Goal: Information Seeking & Learning: Learn about a topic

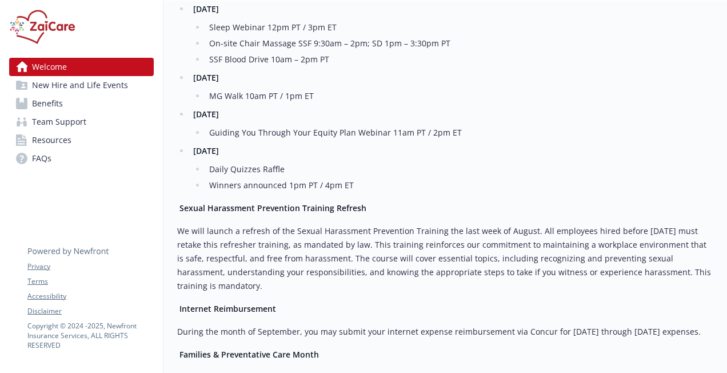
scroll to position [972, 0]
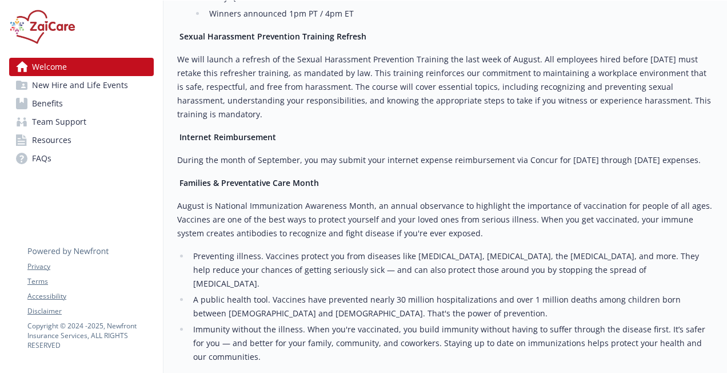
click at [45, 104] on span "Benefits" at bounding box center [47, 103] width 31 height 18
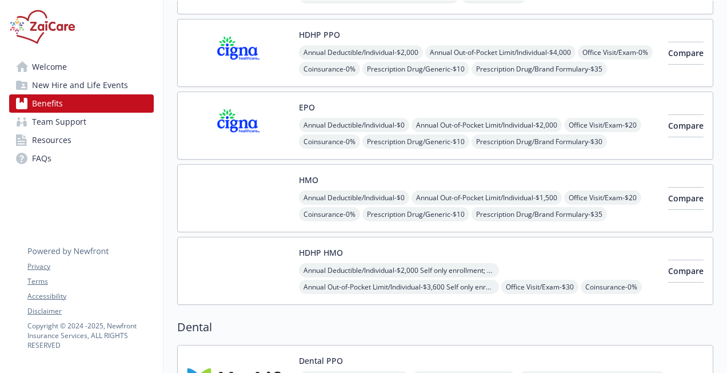
scroll to position [236, 0]
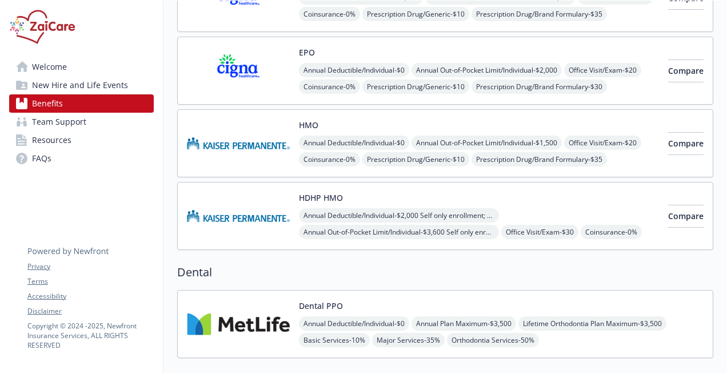
click at [217, 137] on img at bounding box center [238, 143] width 103 height 49
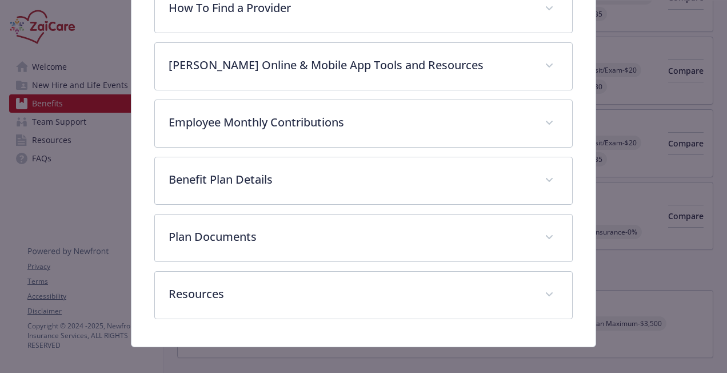
scroll to position [411, 0]
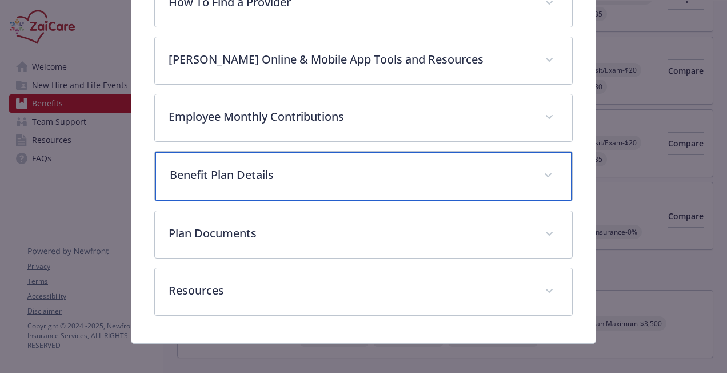
click at [236, 169] on p "Benefit Plan Details" at bounding box center [350, 174] width 360 height 17
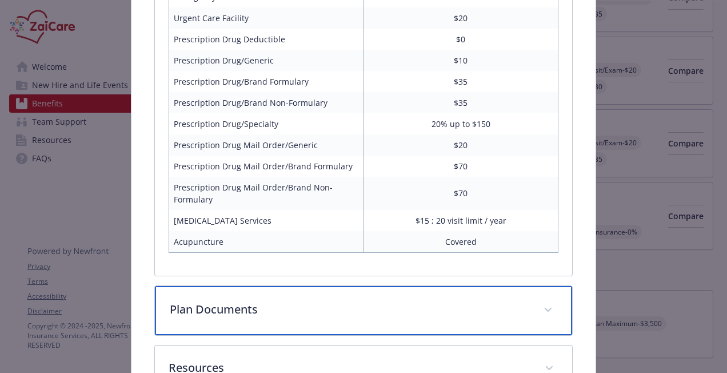
click at [209, 302] on p "Plan Documents" at bounding box center [350, 309] width 360 height 17
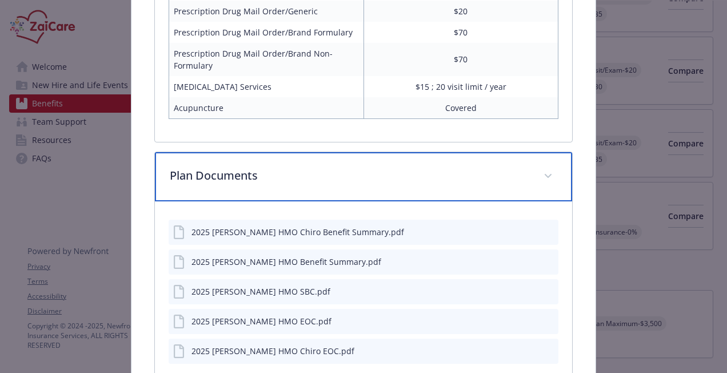
scroll to position [1130, 0]
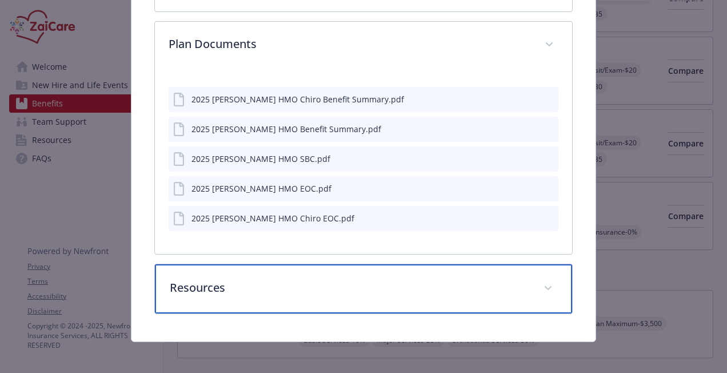
click at [204, 287] on p "Resources" at bounding box center [350, 287] width 360 height 17
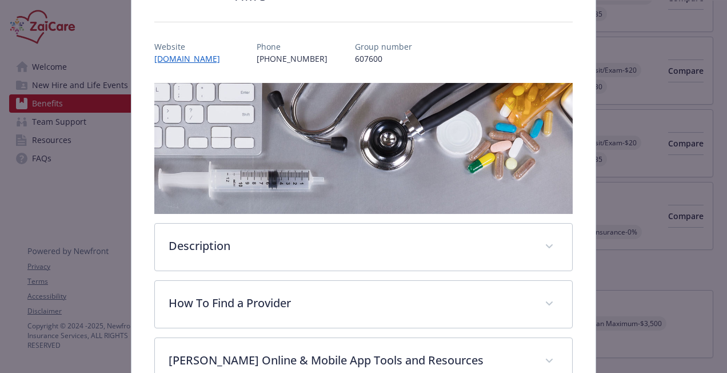
scroll to position [281, 0]
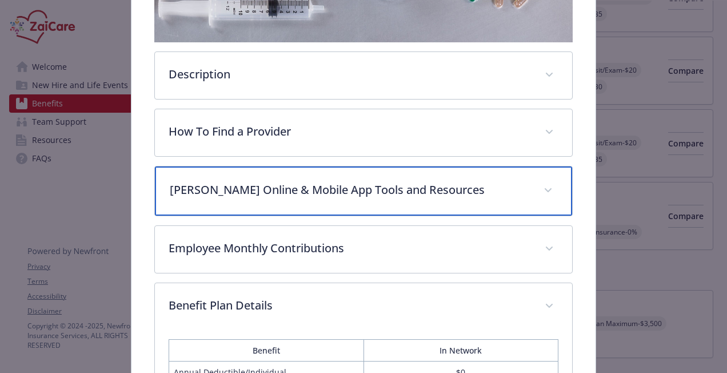
click at [256, 177] on div "[PERSON_NAME] Online & Mobile App Tools and Resources" at bounding box center [363, 190] width 417 height 49
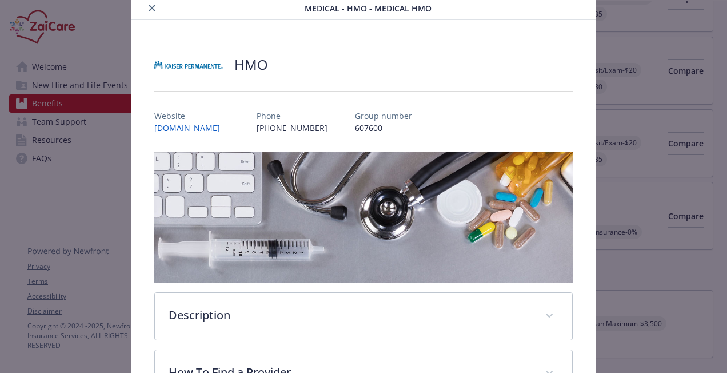
scroll to position [0, 0]
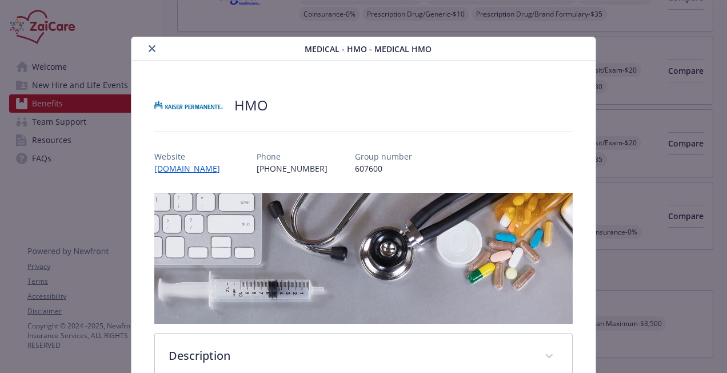
drag, startPoint x: 152, startPoint y: 46, endPoint x: 162, endPoint y: 47, distance: 10.4
click at [151, 46] on icon "close" at bounding box center [152, 48] width 7 height 7
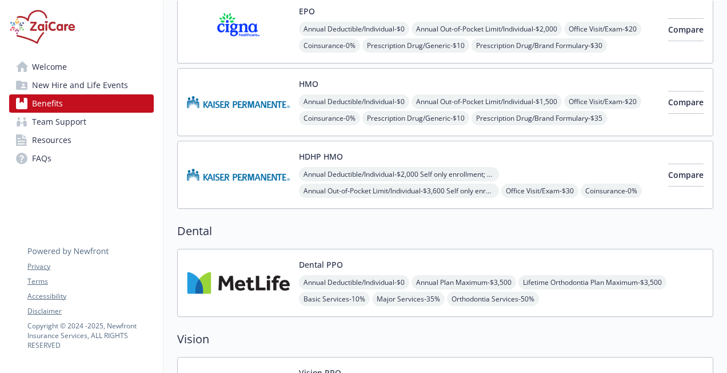
scroll to position [293, 0]
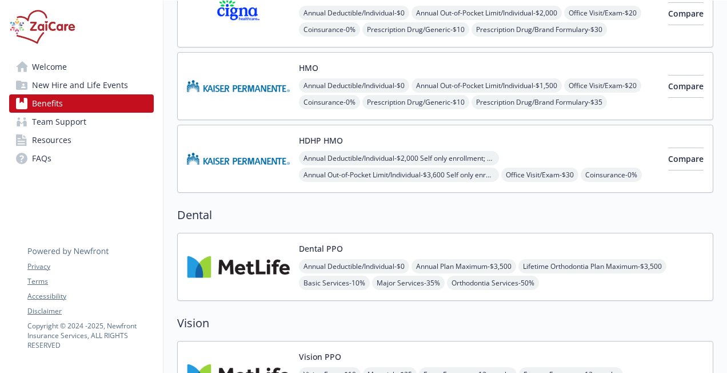
click at [270, 162] on img at bounding box center [238, 158] width 103 height 49
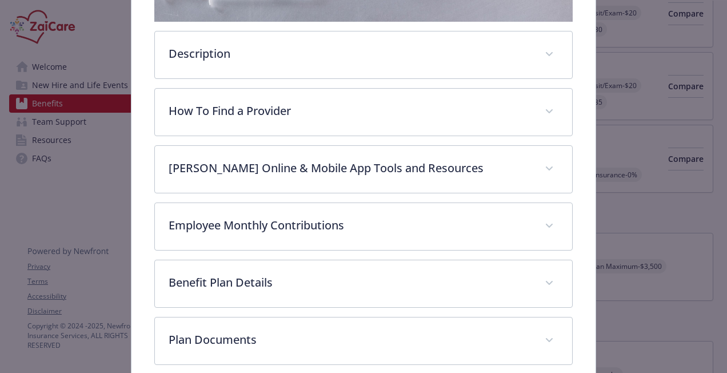
scroll to position [353, 0]
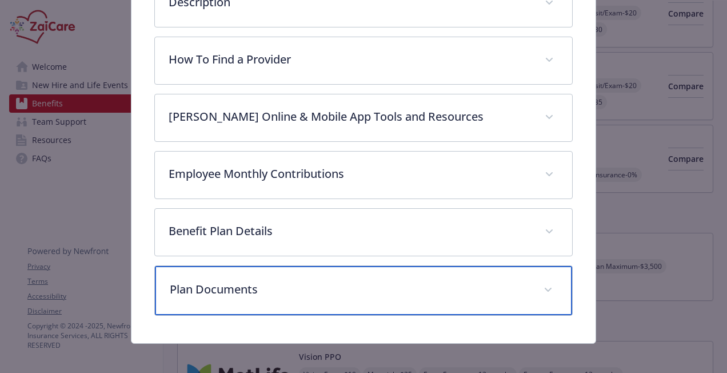
click at [216, 281] on p "Plan Documents" at bounding box center [350, 289] width 360 height 17
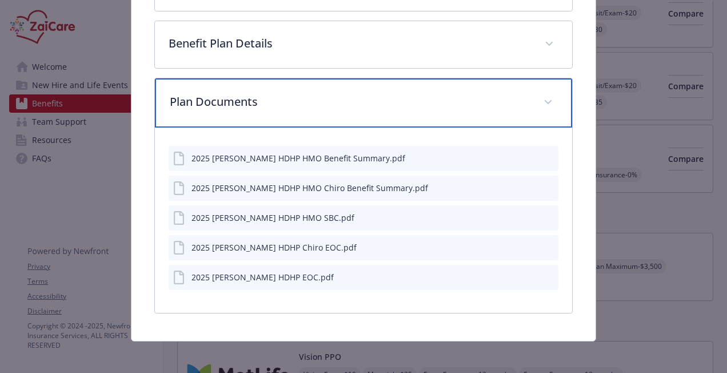
scroll to position [369, 0]
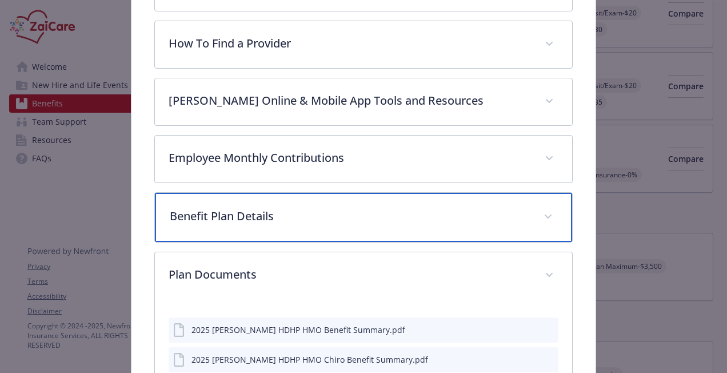
click at [232, 208] on p "Benefit Plan Details" at bounding box center [350, 216] width 360 height 17
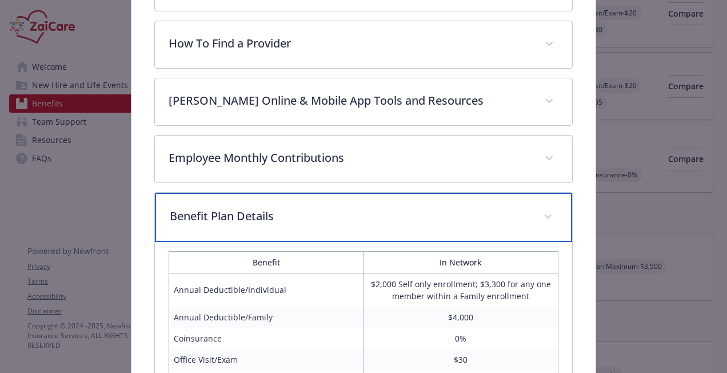
scroll to position [198, 0]
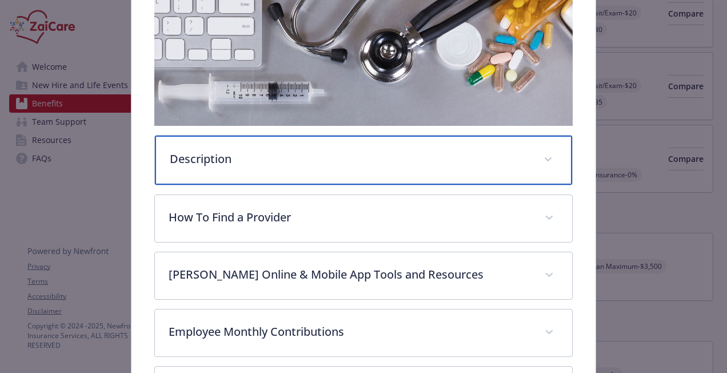
click at [227, 156] on p "Description" at bounding box center [350, 158] width 360 height 17
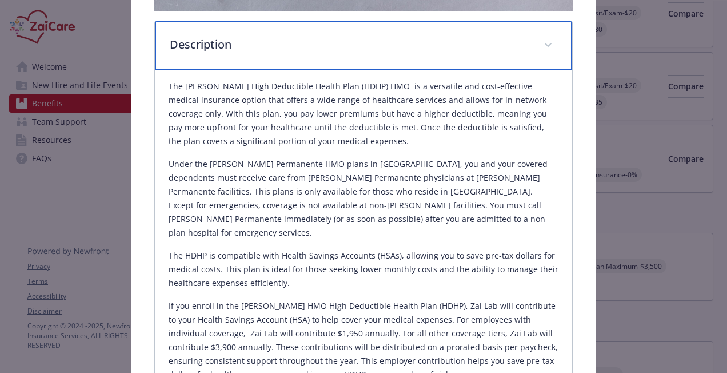
scroll to position [484, 0]
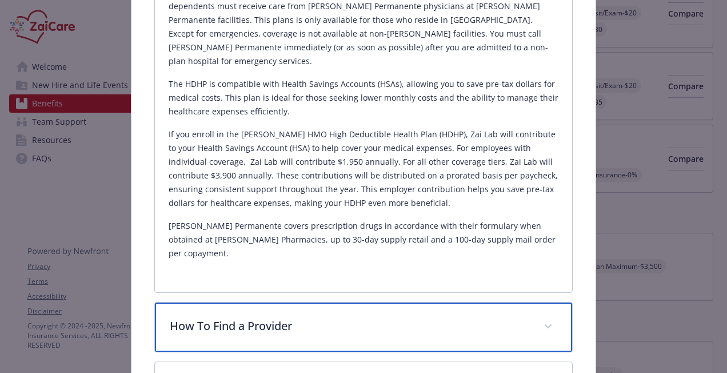
click at [220, 317] on p "How To Find a Provider" at bounding box center [350, 325] width 360 height 17
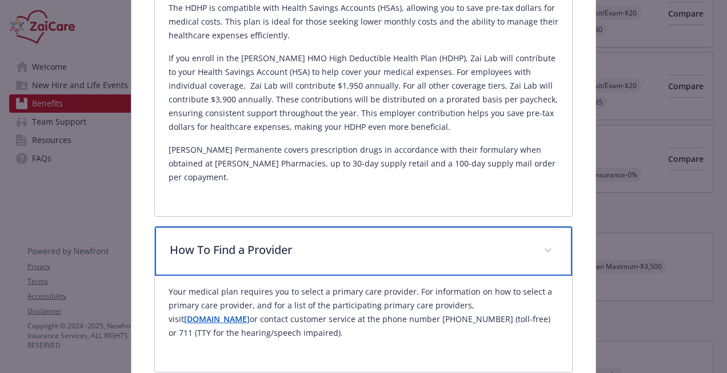
scroll to position [653, 0]
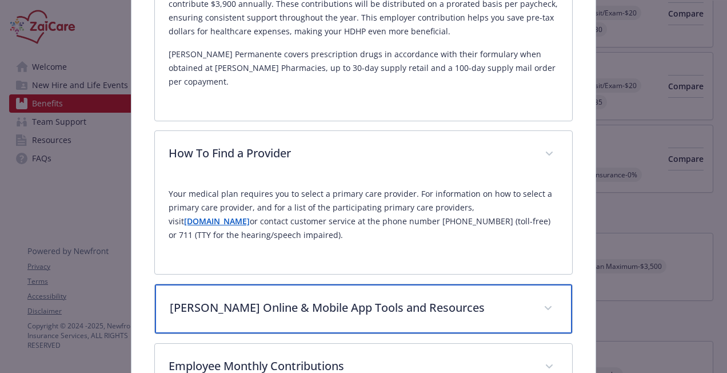
click at [226, 299] on p "[PERSON_NAME] Online & Mobile App Tools and Resources" at bounding box center [350, 307] width 360 height 17
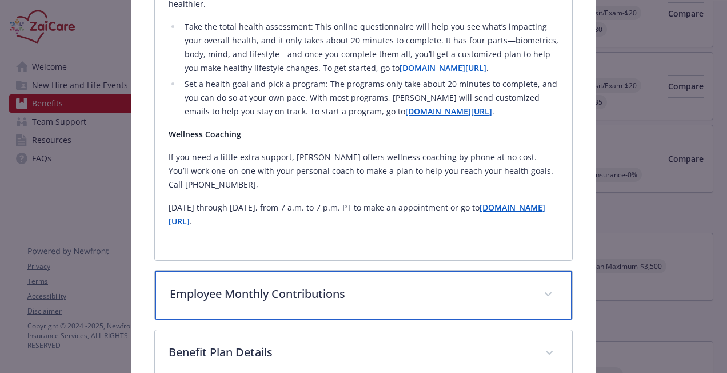
scroll to position [1509, 0]
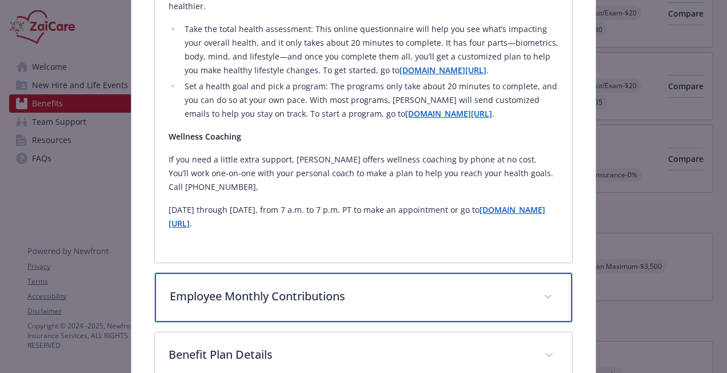
click at [258, 288] on p "Employee Monthly Contributions" at bounding box center [350, 296] width 360 height 17
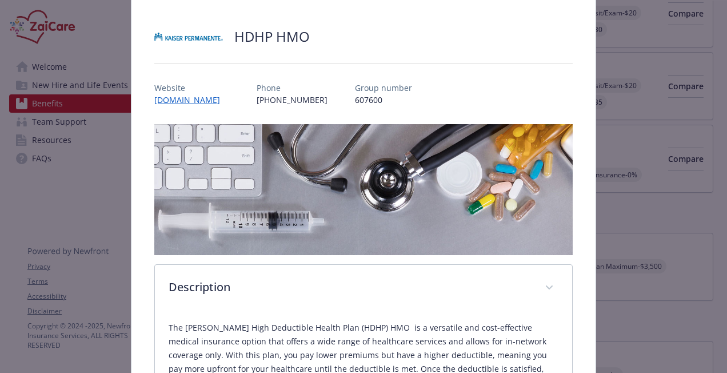
scroll to position [0, 0]
